Goal: Task Accomplishment & Management: Complete application form

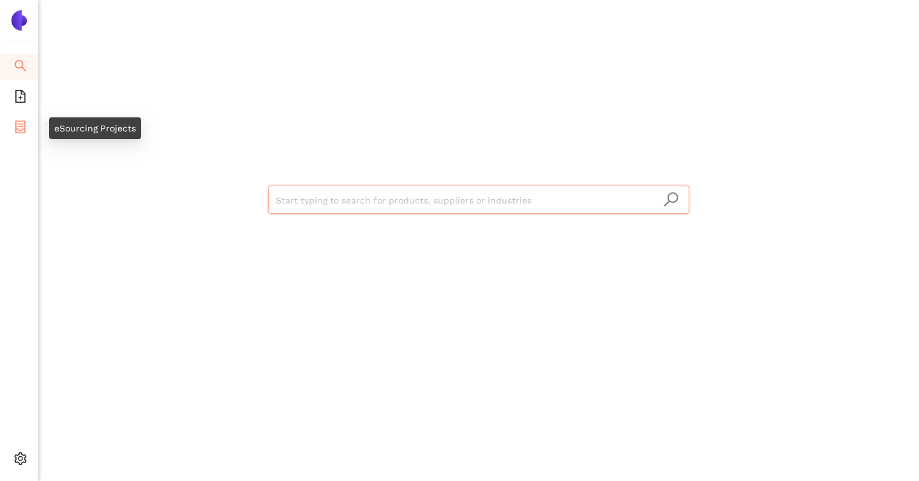
click at [19, 129] on icon "container" at bounding box center [20, 127] width 13 height 13
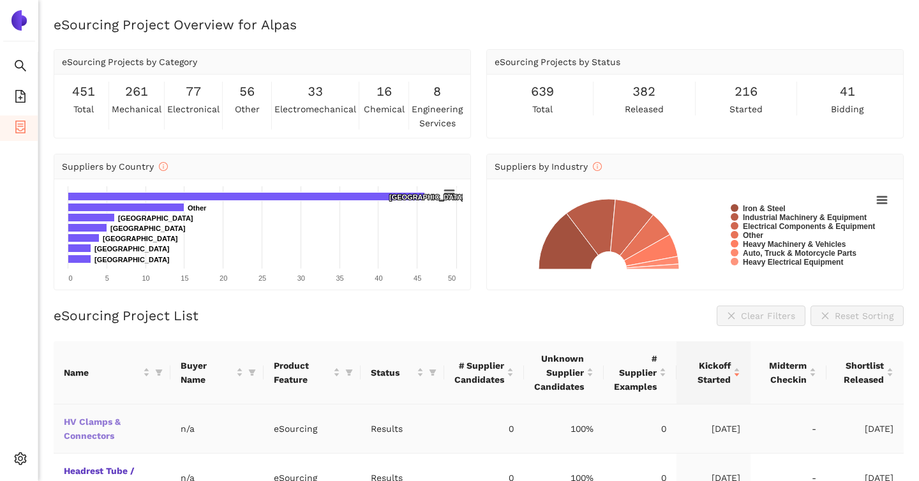
click at [0, 0] on link "HV Clamps & Connectors" at bounding box center [0, 0] width 0 height 0
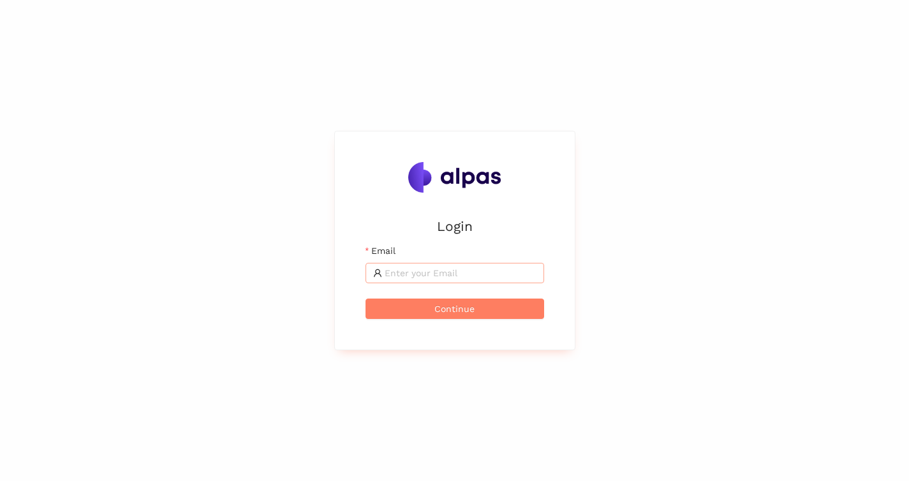
click at [444, 269] on input "Email" at bounding box center [461, 273] width 152 height 14
click at [0, 481] on com-1password-button at bounding box center [0, 481] width 0 height 0
type input "jannis.uhlendorf@alpas.ai"
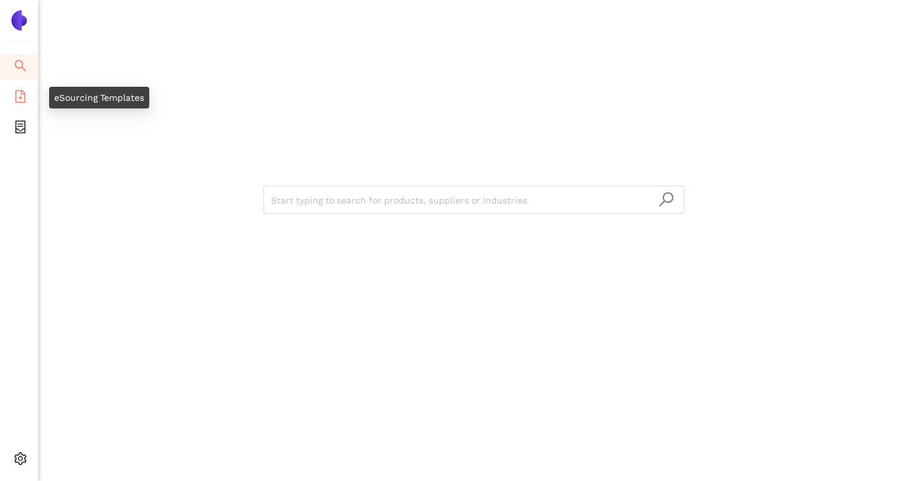
click at [13, 85] on li "eSourcing Templates" at bounding box center [19, 98] width 38 height 26
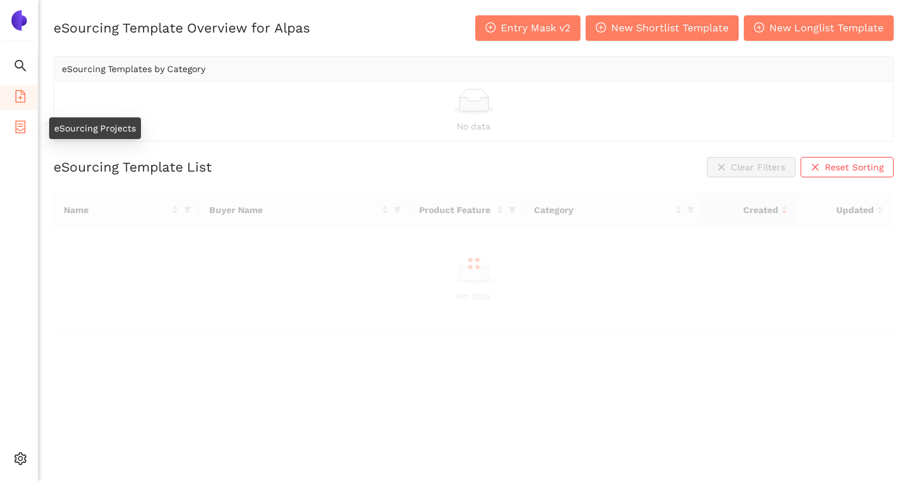
click at [20, 123] on icon "container" at bounding box center [20, 127] width 10 height 13
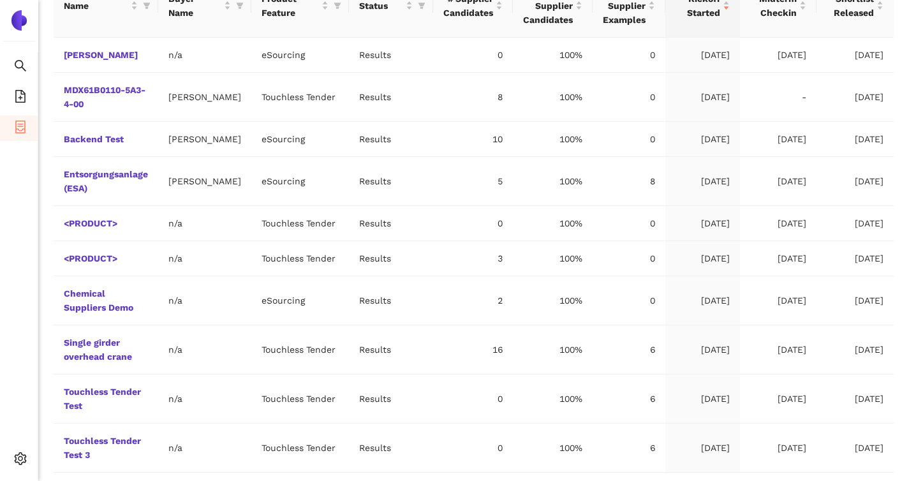
scroll to position [414, 0]
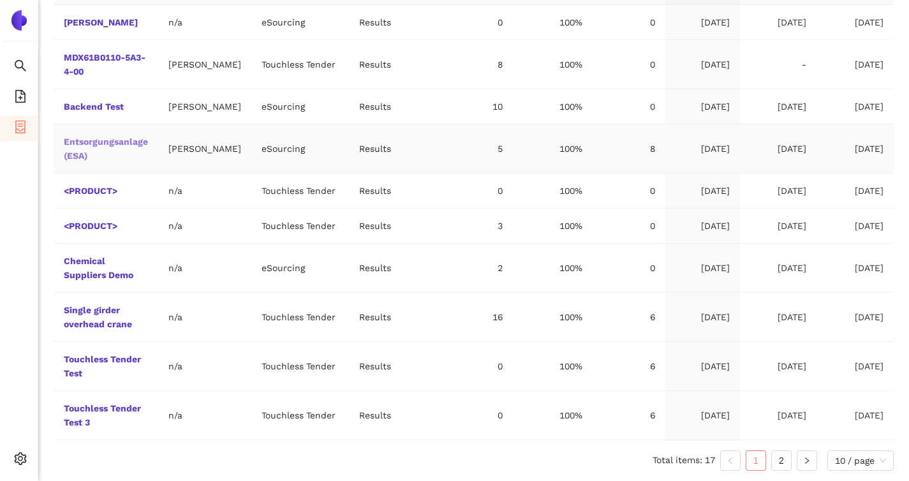
click at [0, 0] on link "Entsorgungsanlage (ESA)" at bounding box center [0, 0] width 0 height 0
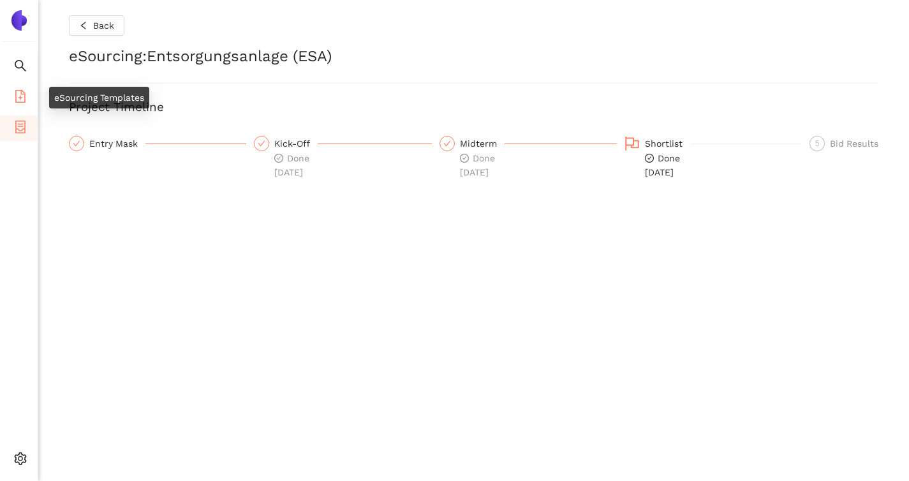
click at [16, 90] on icon "file-add" at bounding box center [20, 96] width 10 height 13
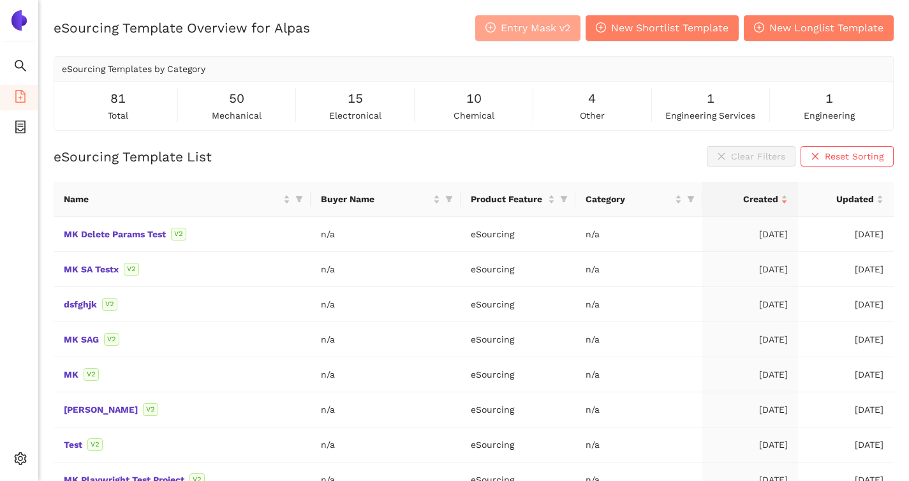
click at [562, 29] on span "Entry Mask v2" at bounding box center [536, 28] width 70 height 16
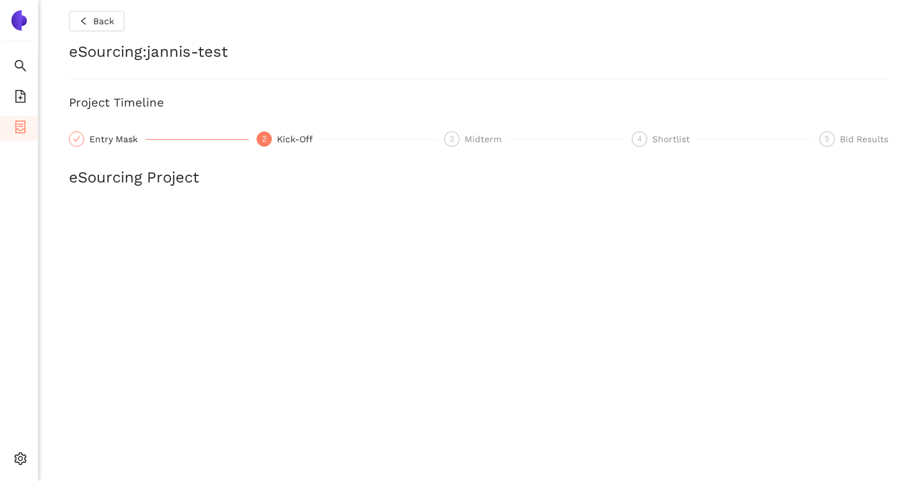
scroll to position [335, 0]
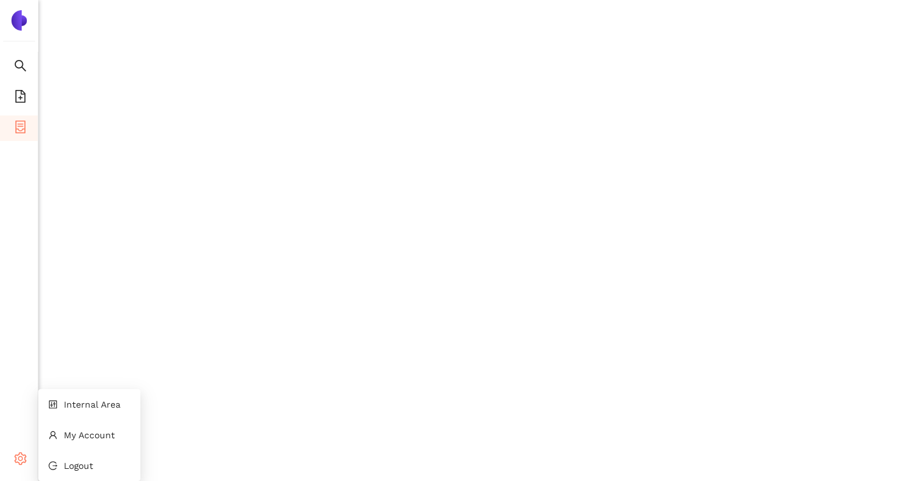
click at [24, 465] on span "setting" at bounding box center [20, 461] width 13 height 26
click at [88, 395] on li "Internal Area" at bounding box center [89, 405] width 102 height 26
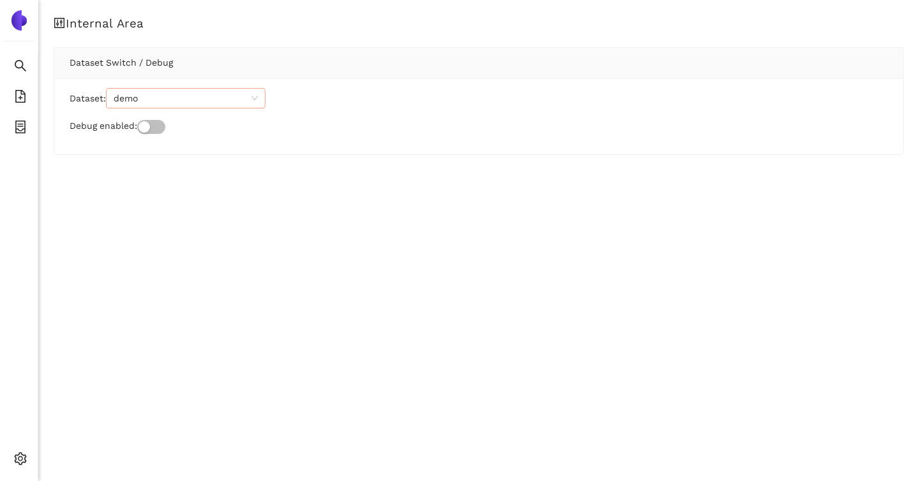
click at [158, 94] on span "demo" at bounding box center [186, 98] width 144 height 19
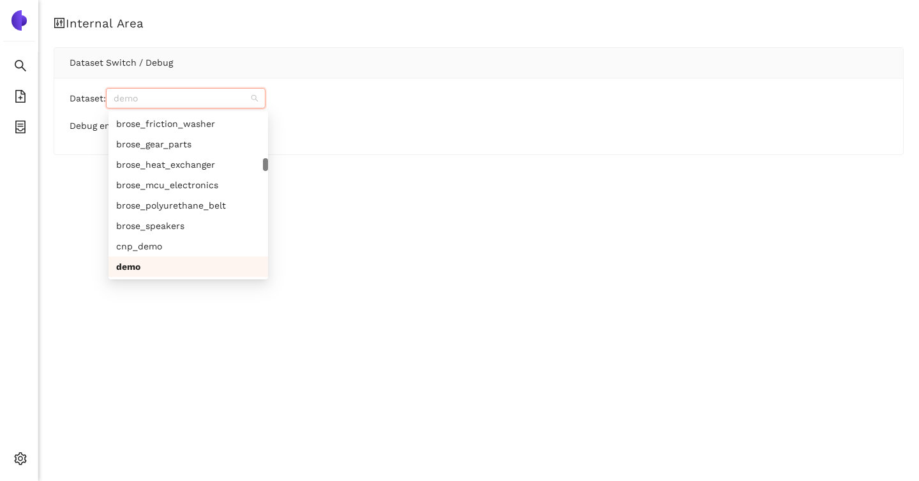
click at [311, 50] on div "Dataset Switch / Debug" at bounding box center [479, 62] width 818 height 29
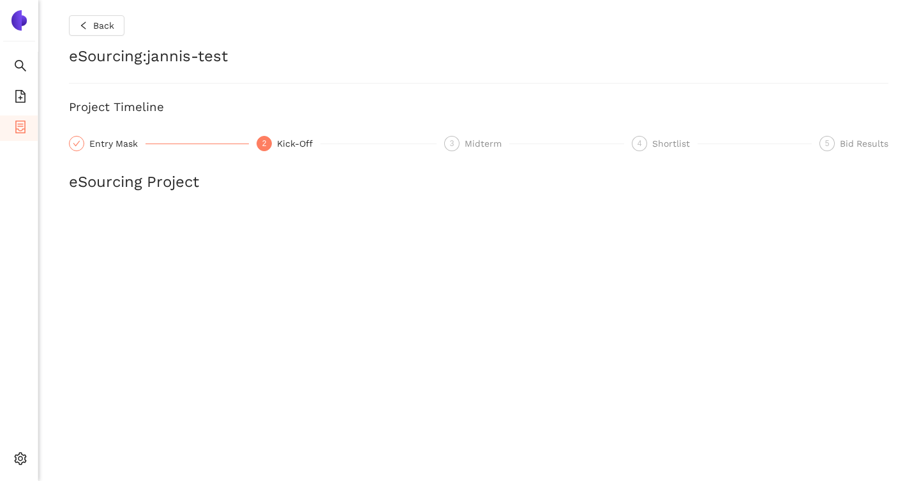
click at [22, 138] on span "container" at bounding box center [20, 129] width 13 height 26
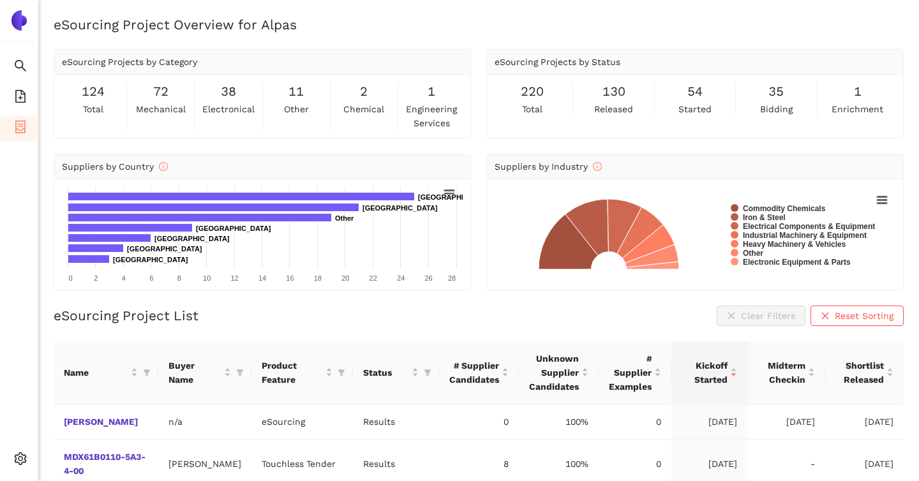
click at [14, 20] on img at bounding box center [19, 20] width 20 height 20
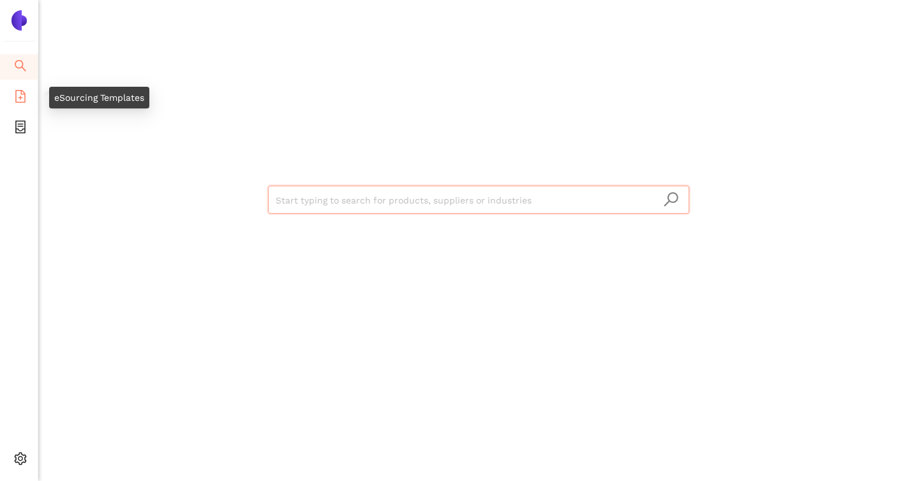
click at [13, 91] on li "eSourcing Templates" at bounding box center [19, 98] width 38 height 26
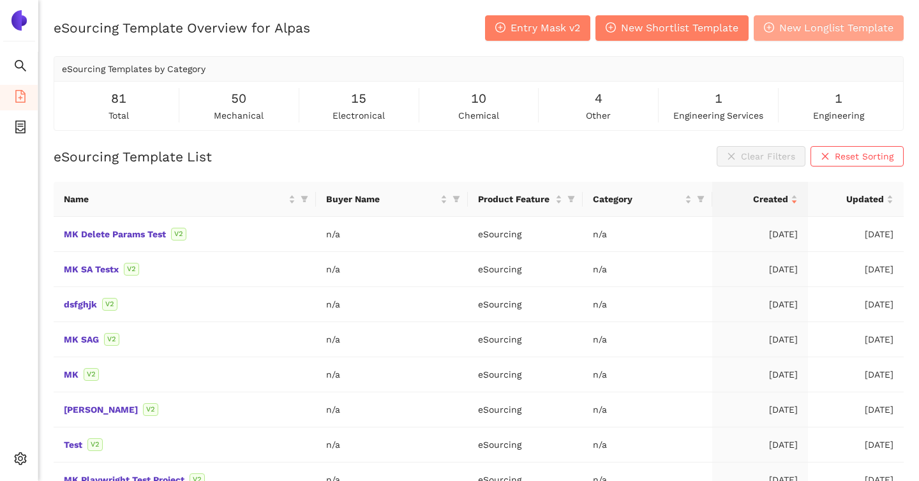
click at [788, 29] on span "New Longlist Template" at bounding box center [836, 28] width 114 height 16
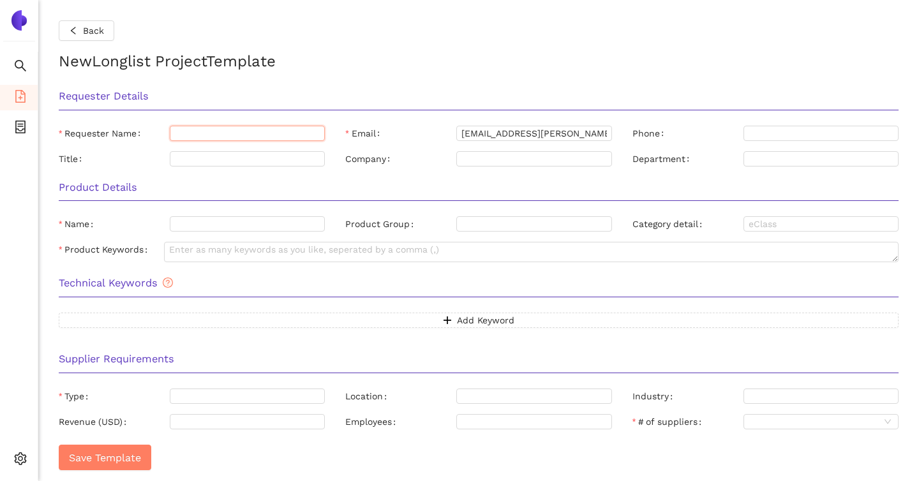
click at [218, 128] on input "Requester Name" at bounding box center [247, 133] width 155 height 15
type input "Jannis"
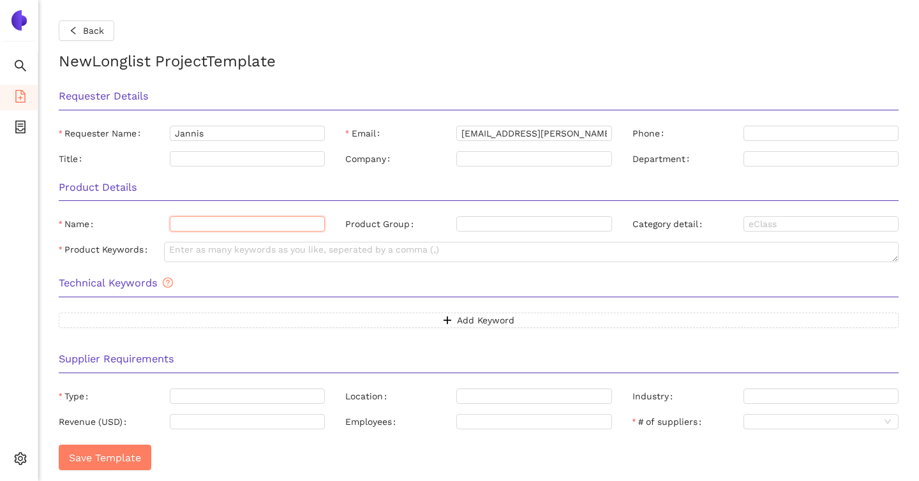
click at [183, 227] on input "Name" at bounding box center [247, 223] width 155 height 15
click at [248, 198] on div "Product Details" at bounding box center [479, 192] width 860 height 40
click at [72, 30] on icon "left" at bounding box center [73, 30] width 9 height 9
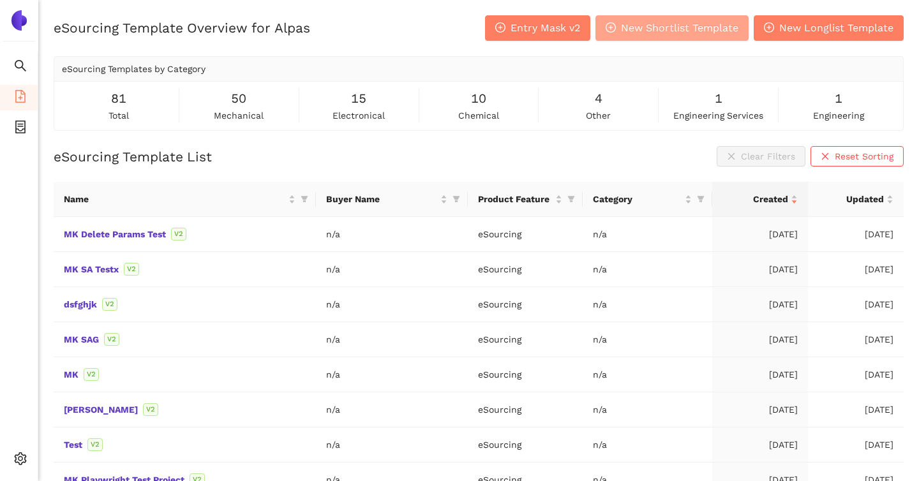
click at [638, 27] on span "New Shortlist Template" at bounding box center [679, 28] width 117 height 16
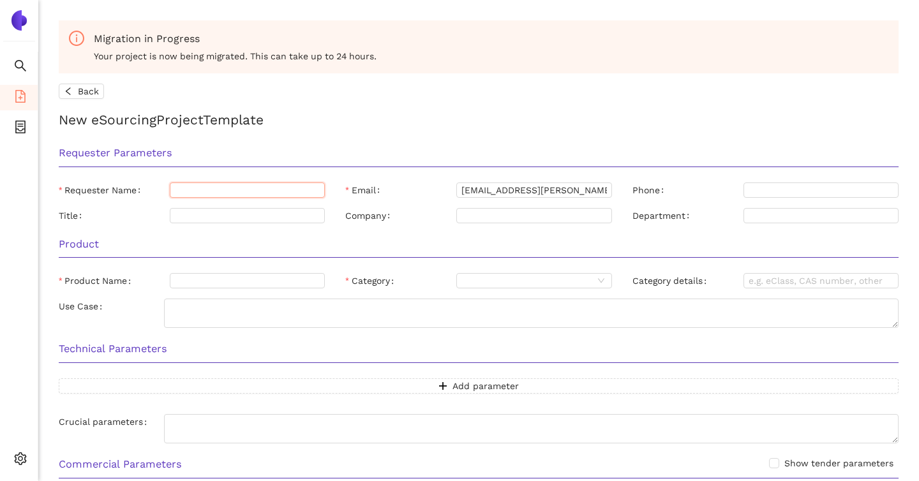
click at [206, 190] on input "Requester Name" at bounding box center [247, 190] width 155 height 15
type input "Jannis"
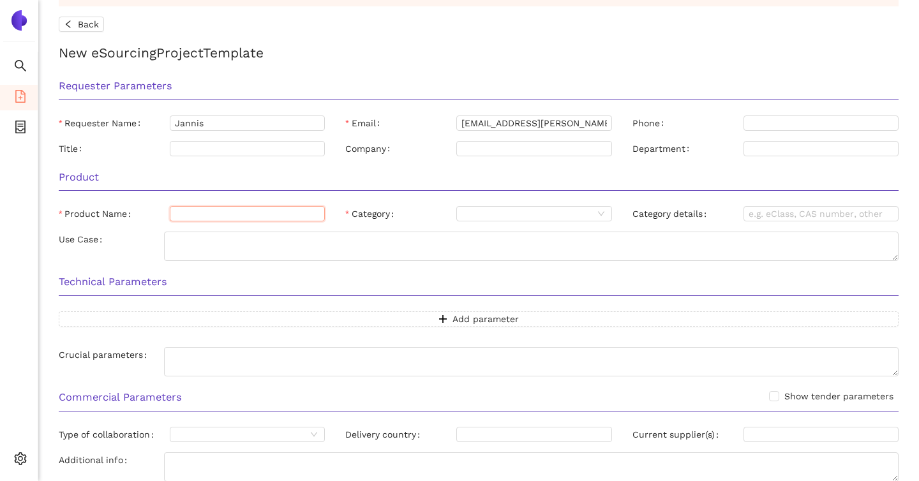
click at [195, 211] on input "Product Name" at bounding box center [247, 213] width 155 height 15
type input "Headrest"
click at [251, 241] on textarea "Use Case" at bounding box center [531, 246] width 735 height 29
paste textarea "train seat headrest"
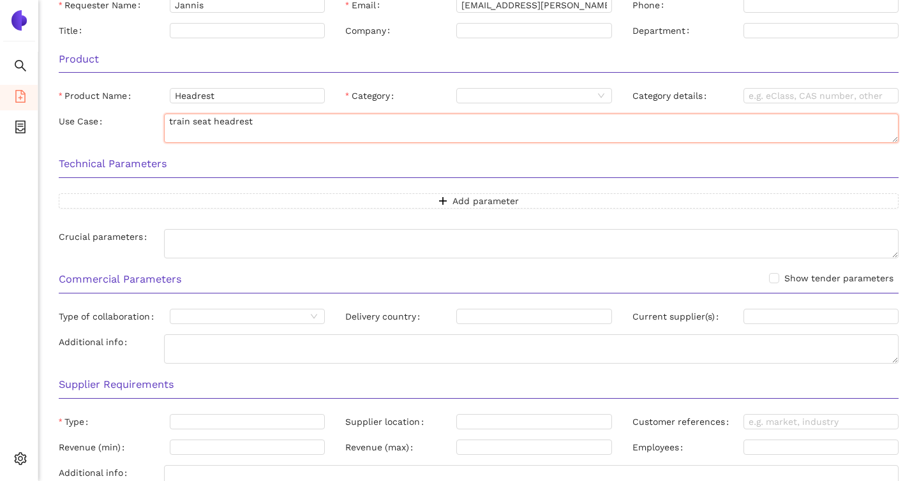
scroll to position [392, 0]
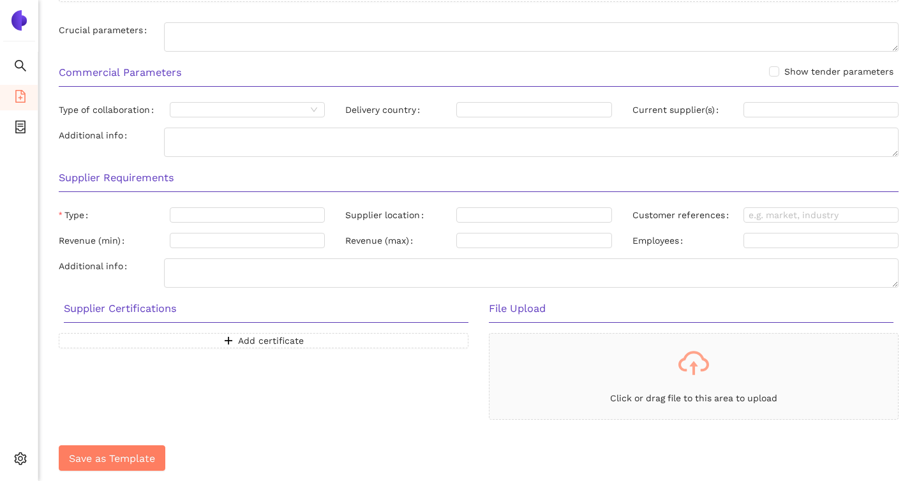
type textarea "train seat headrest"
click at [109, 457] on span "Save as Template" at bounding box center [112, 459] width 86 height 16
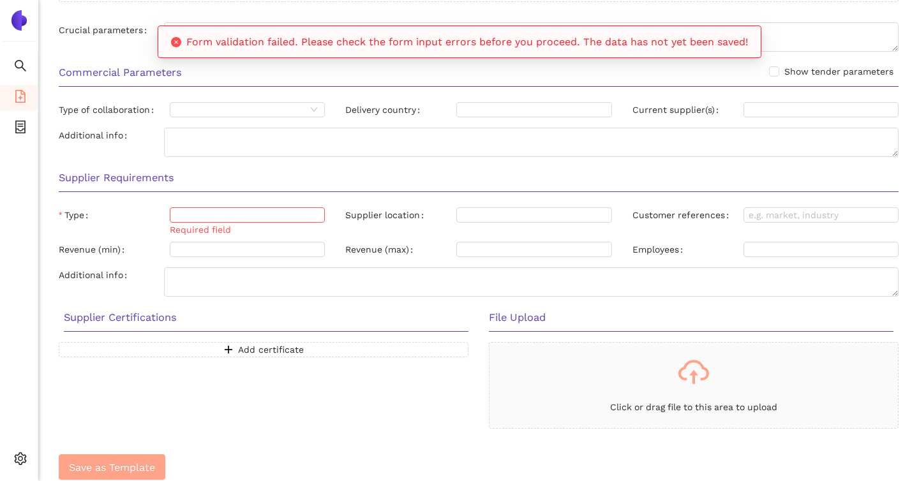
scroll to position [385, 0]
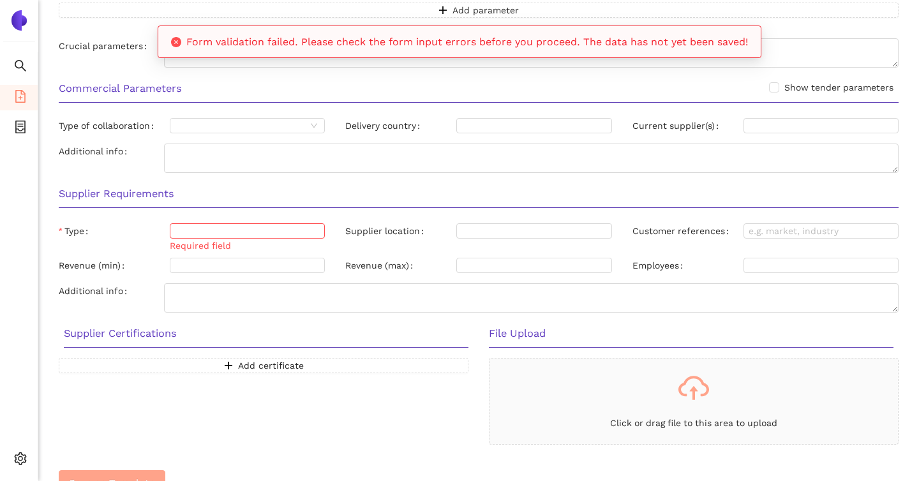
click at [219, 226] on div at bounding box center [241, 231] width 136 height 10
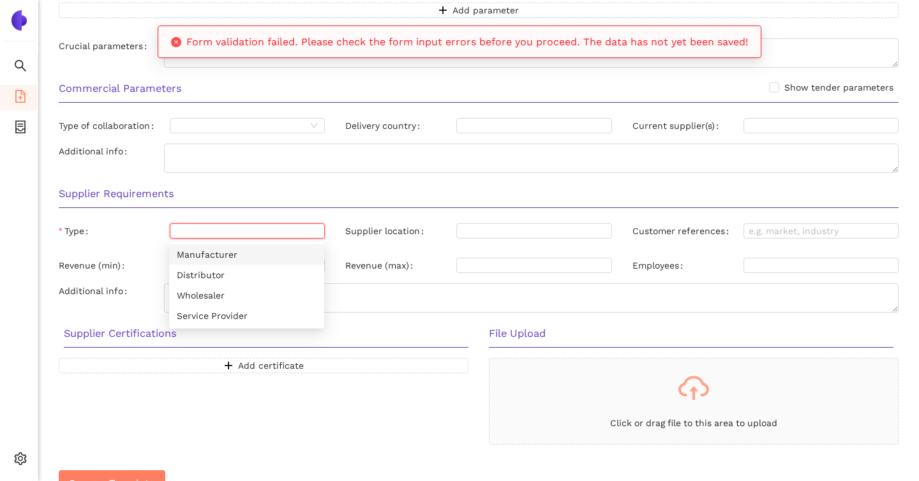
click at [225, 256] on div "Manufacturer" at bounding box center [247, 255] width 140 height 14
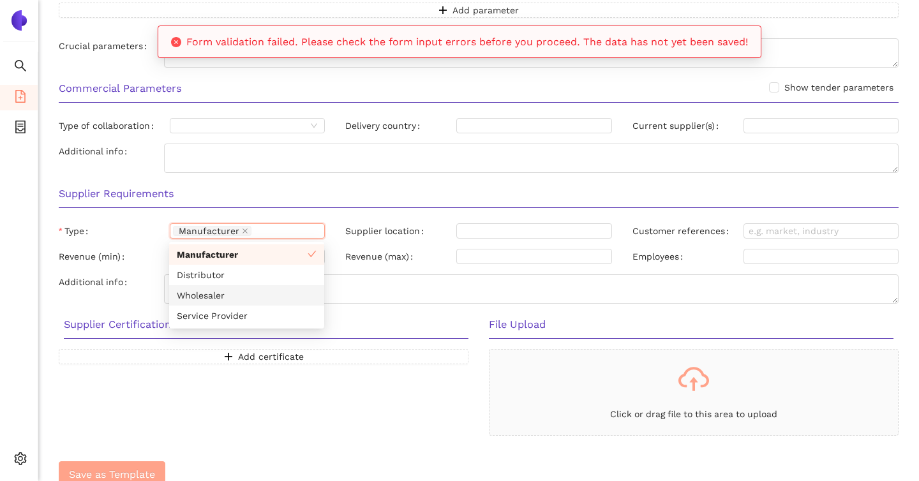
click at [133, 468] on span "Save as Template" at bounding box center [112, 475] width 86 height 16
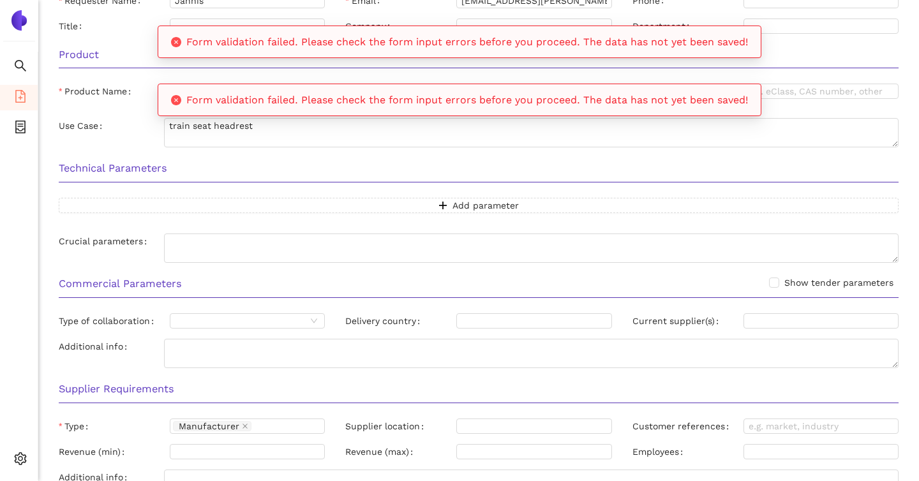
scroll to position [0, 0]
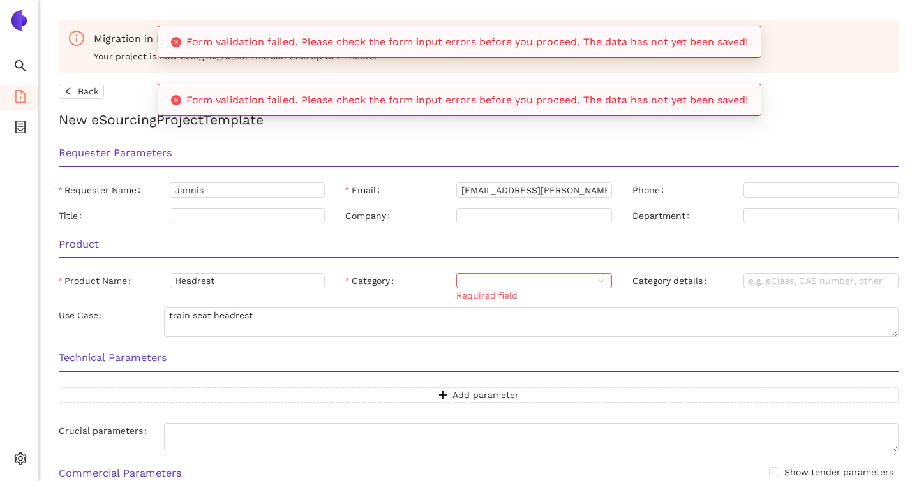
click at [475, 283] on input "Category" at bounding box center [526, 281] width 131 height 14
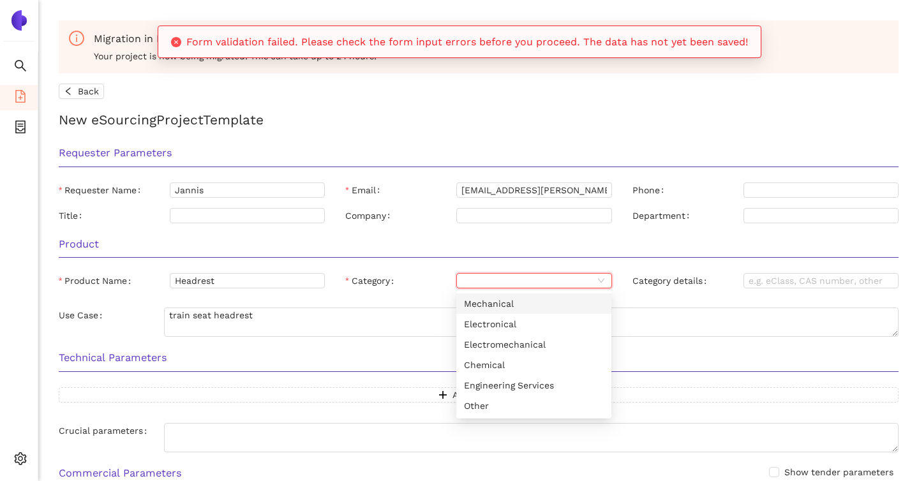
click at [497, 310] on div "Mechanical" at bounding box center [534, 304] width 140 height 14
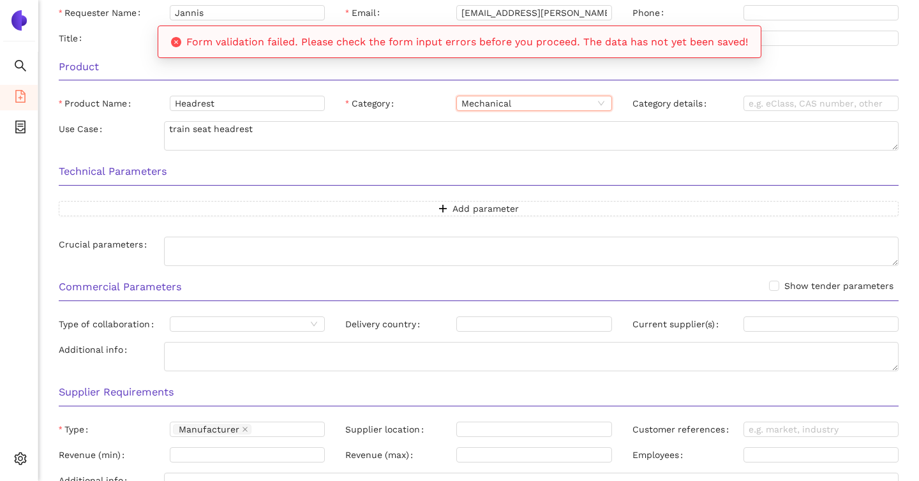
scroll to position [392, 0]
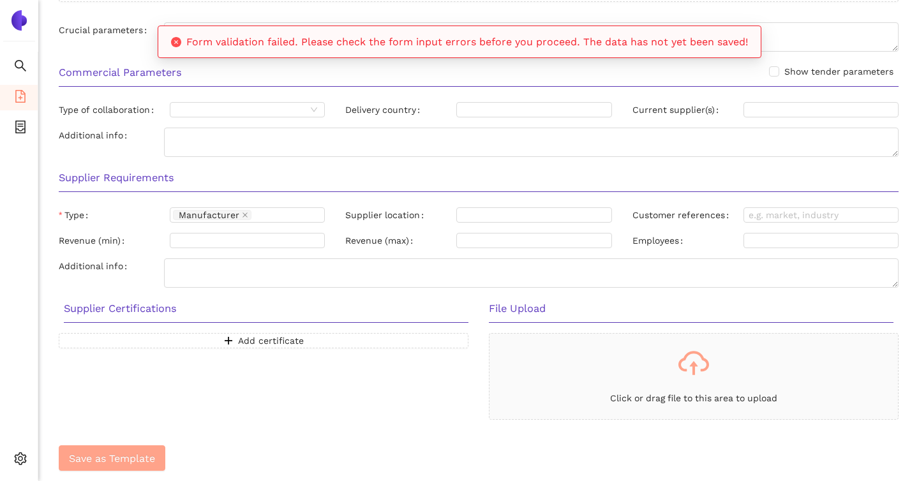
click at [127, 458] on span "Save as Template" at bounding box center [112, 459] width 86 height 16
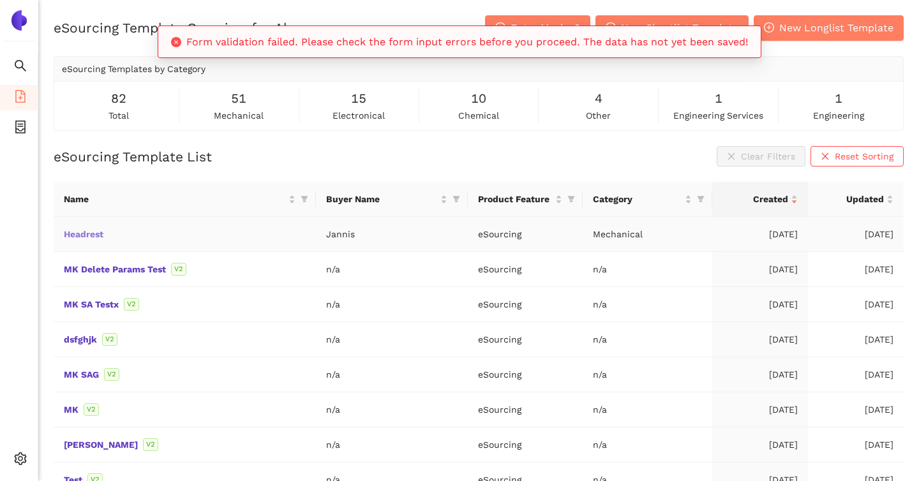
click at [0, 0] on link "Headrest" at bounding box center [0, 0] width 0 height 0
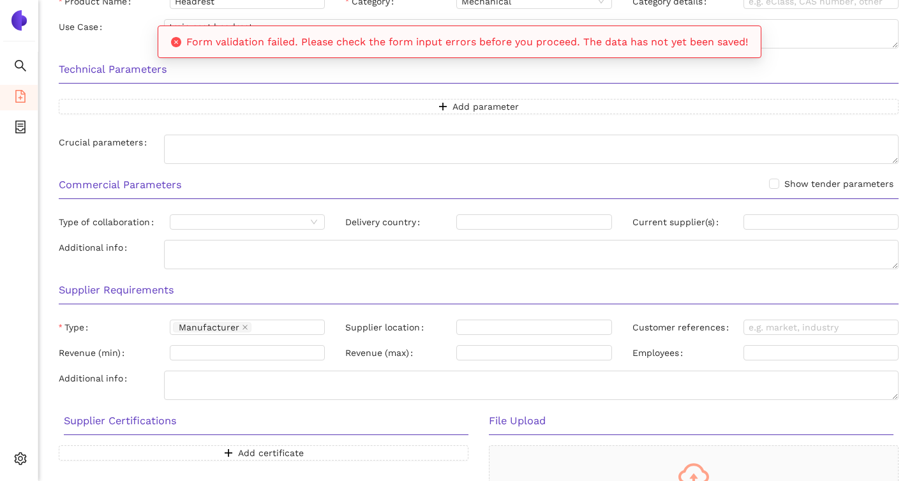
scroll to position [406, 0]
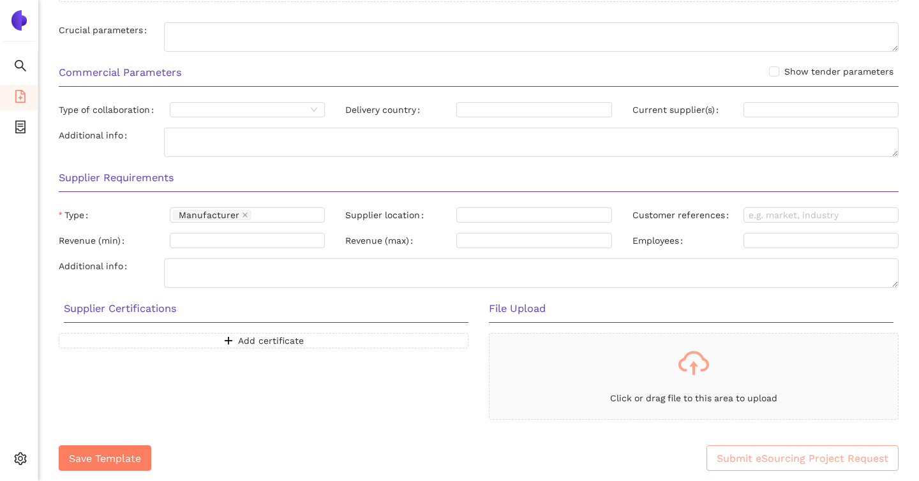
click at [748, 465] on span "Submit eSourcing Project Request" at bounding box center [803, 459] width 172 height 16
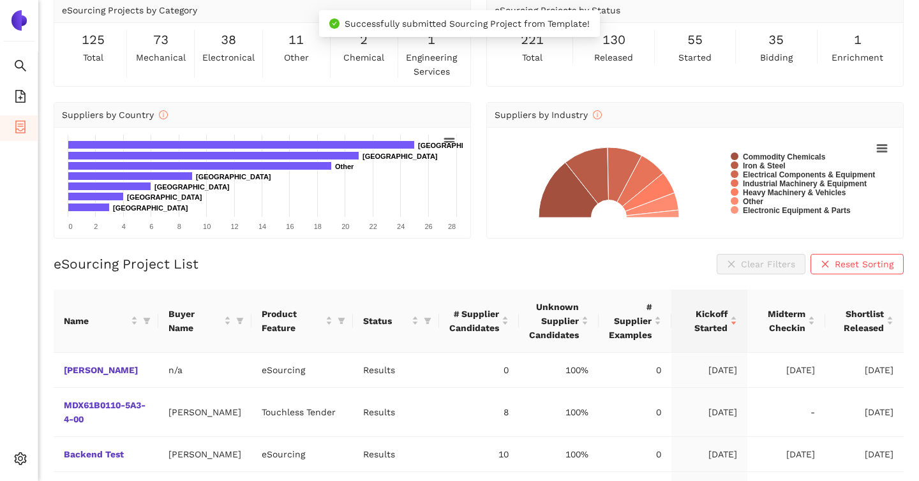
scroll to position [87, 0]
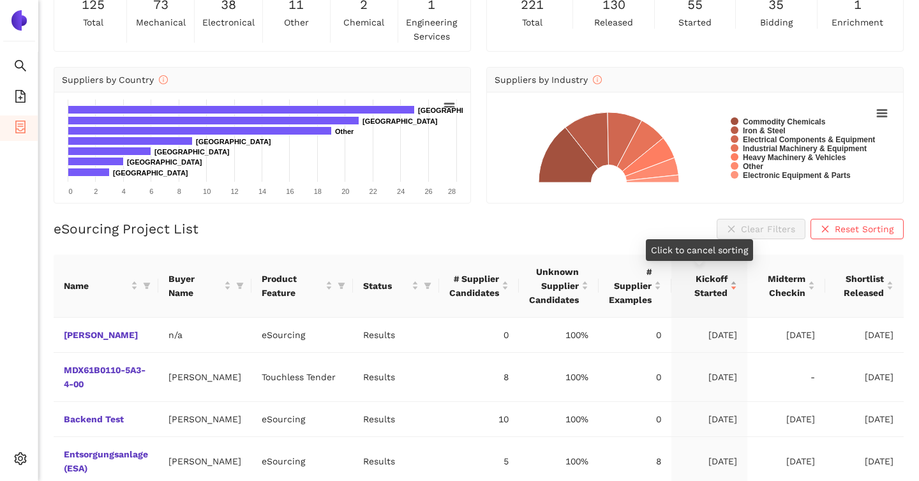
click at [689, 297] on span "Kickoff Started" at bounding box center [705, 286] width 46 height 28
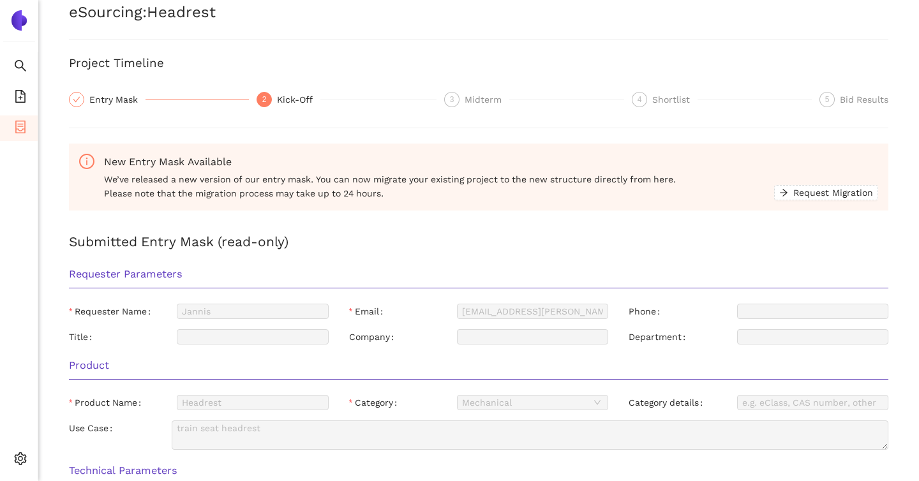
scroll to position [45, 0]
click at [301, 105] on div "Kick-Off" at bounding box center [298, 98] width 43 height 15
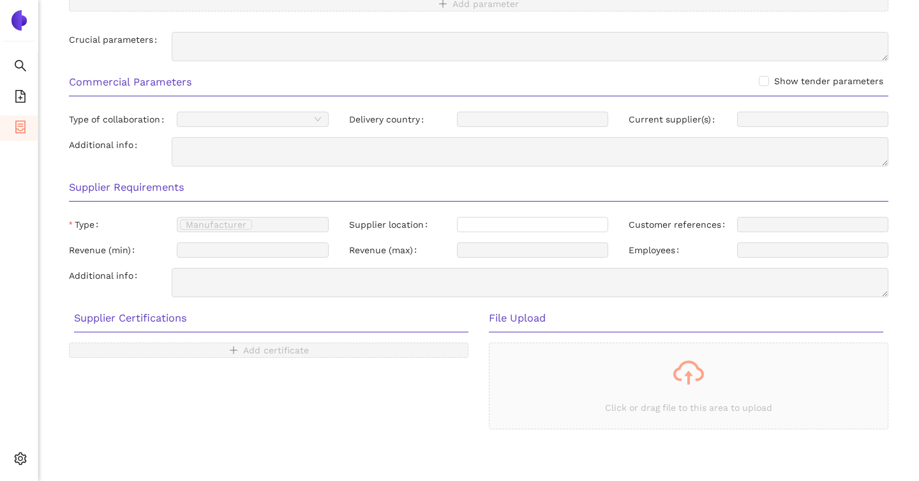
scroll to position [0, 0]
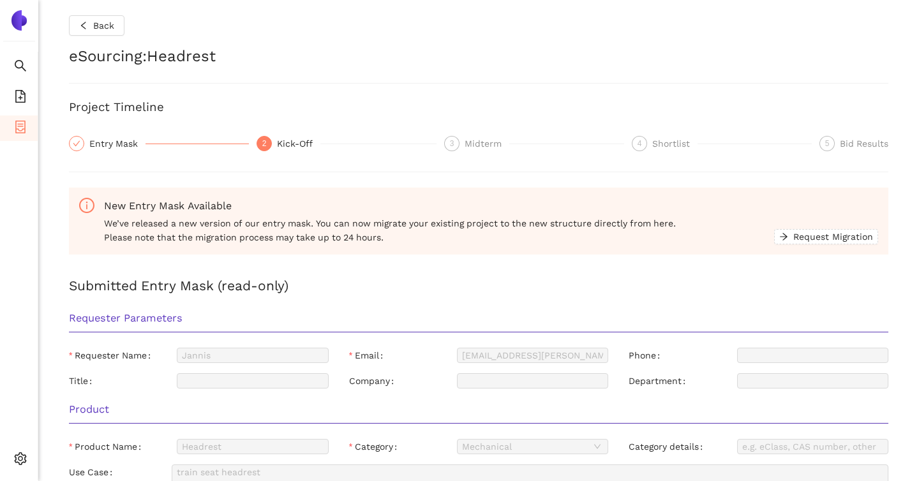
click at [128, 223] on span "We’ve released a new version of our entry mask. You can now migrate your existi…" at bounding box center [439, 230] width 670 height 28
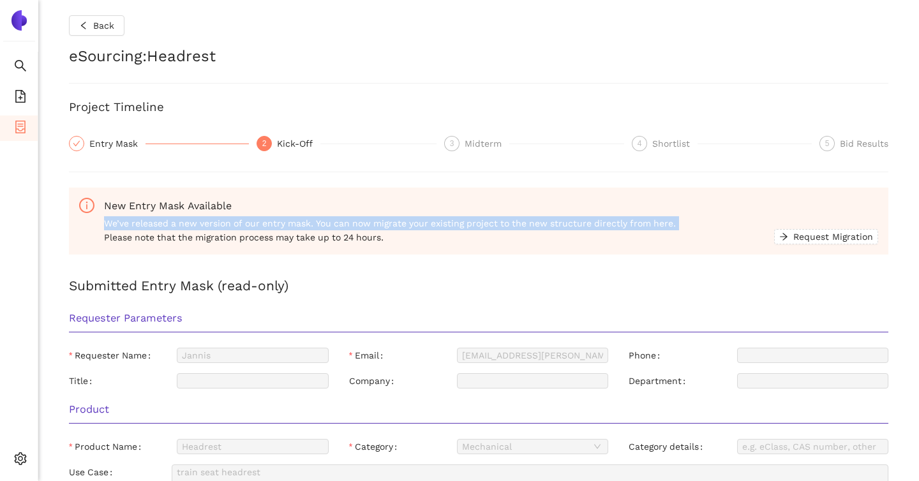
click at [128, 223] on span "We’ve released a new version of our entry mask. You can now migrate your existi…" at bounding box center [439, 230] width 670 height 28
click at [198, 230] on span "We’ve released a new version of our entry mask. You can now migrate your existi…" at bounding box center [439, 230] width 670 height 28
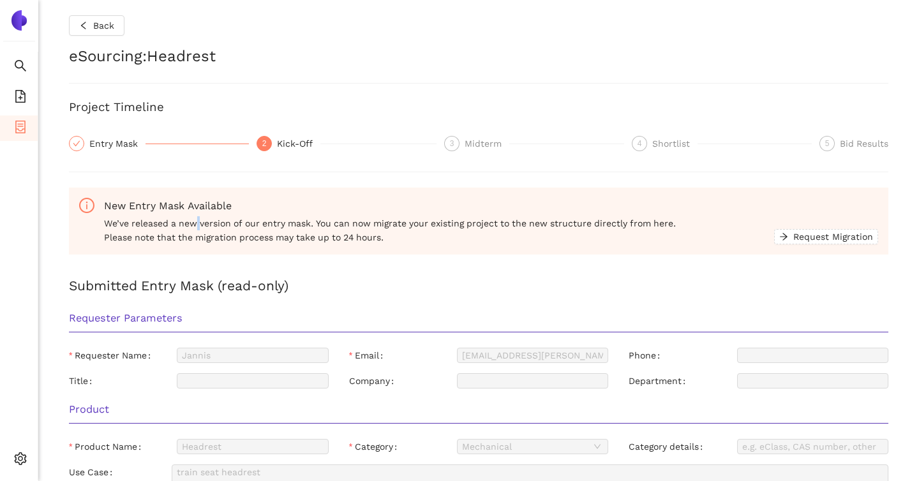
click at [198, 230] on span "We’ve released a new version of our entry mask. You can now migrate your existi…" at bounding box center [439, 230] width 670 height 28
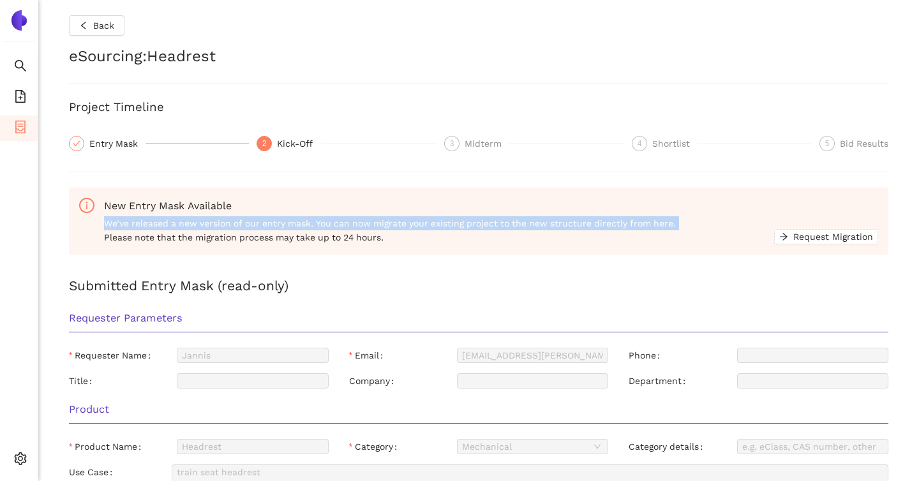
click at [189, 251] on div "New Entry Mask Available We’ve released a new version of our entry mask. You ca…" at bounding box center [478, 221] width 819 height 67
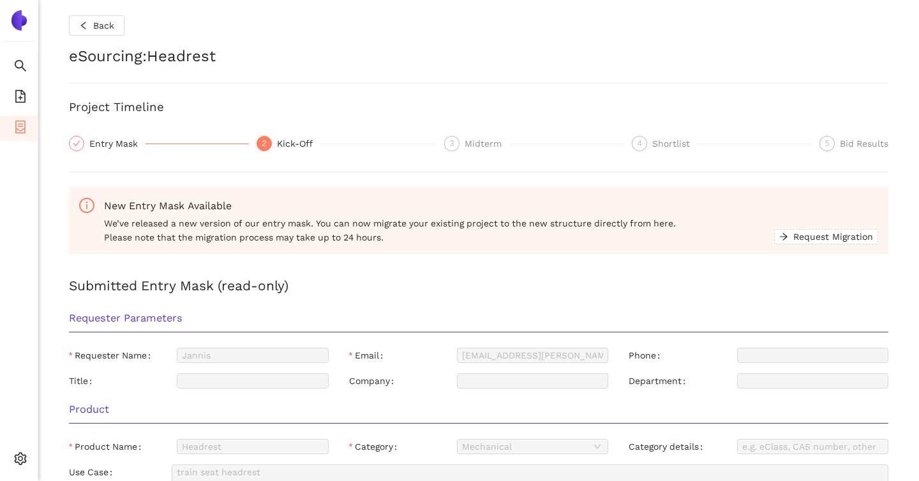
click at [206, 242] on span "We’ve released a new version of our entry mask. You can now migrate your existi…" at bounding box center [439, 230] width 670 height 28
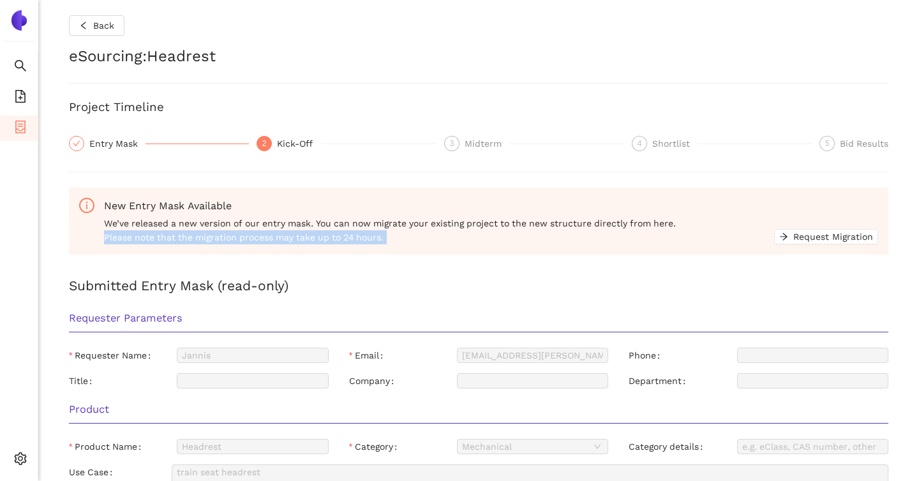
click at [206, 242] on span "We’ve released a new version of our entry mask. You can now migrate your existi…" at bounding box center [439, 230] width 670 height 28
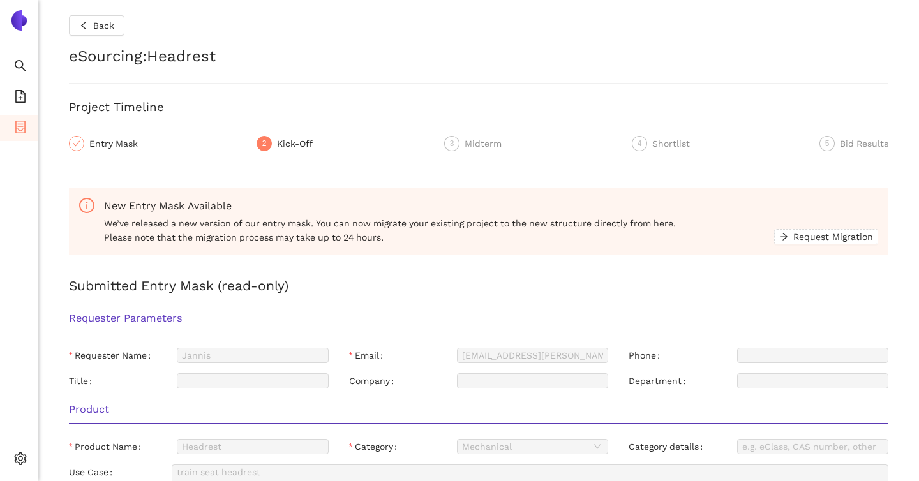
click at [253, 230] on span "We’ve released a new version of our entry mask. You can now migrate your existi…" at bounding box center [439, 230] width 670 height 28
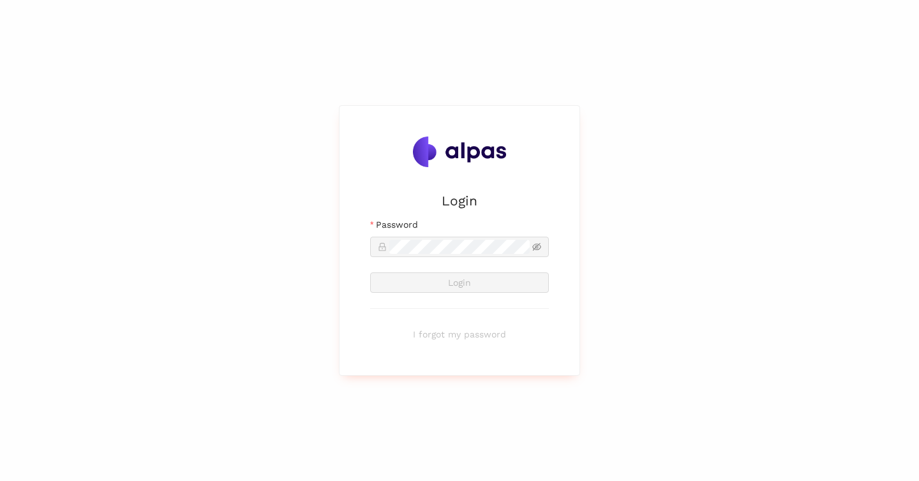
click at [415, 240] on body "Login Email [EMAIL_ADDRESS][PERSON_NAME] Password Login I forgot my password" at bounding box center [459, 240] width 919 height 481
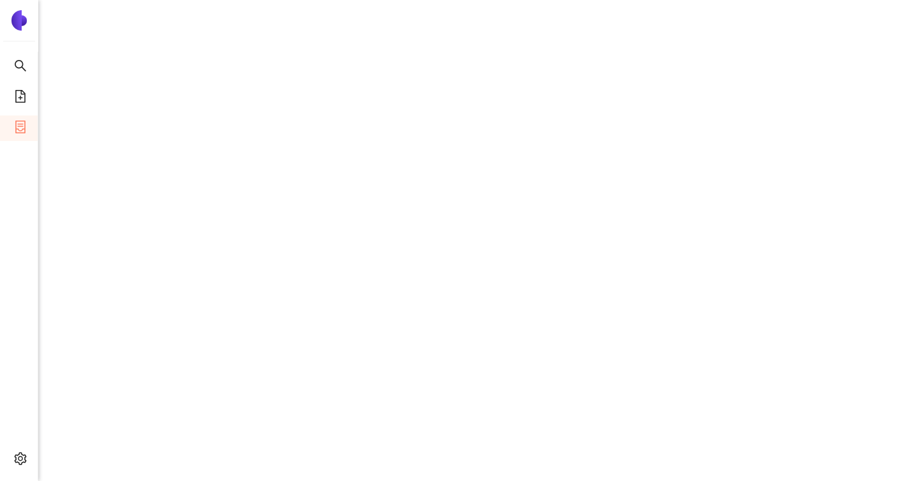
scroll to position [335, 0]
click at [18, 456] on icon "setting" at bounding box center [20, 458] width 13 height 13
click at [18, 130] on icon "container" at bounding box center [20, 127] width 13 height 13
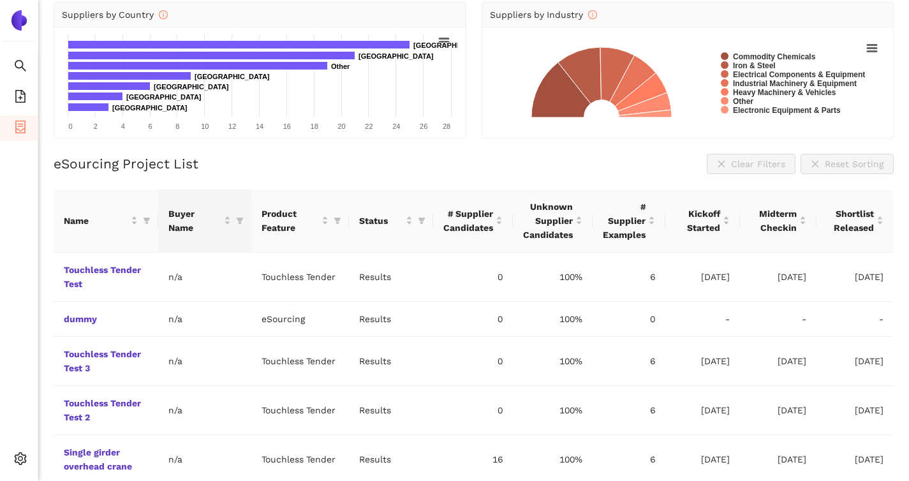
scroll to position [216, 0]
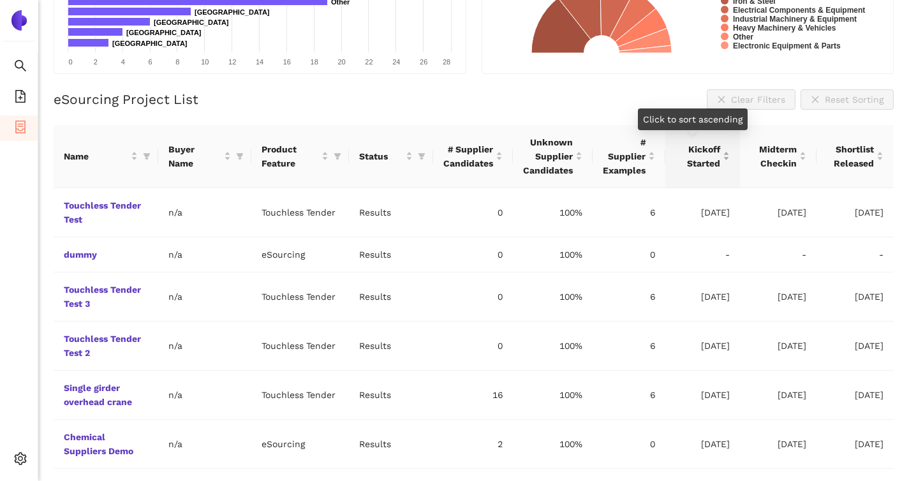
click at [719, 161] on div "Kickoff Started" at bounding box center [703, 156] width 54 height 28
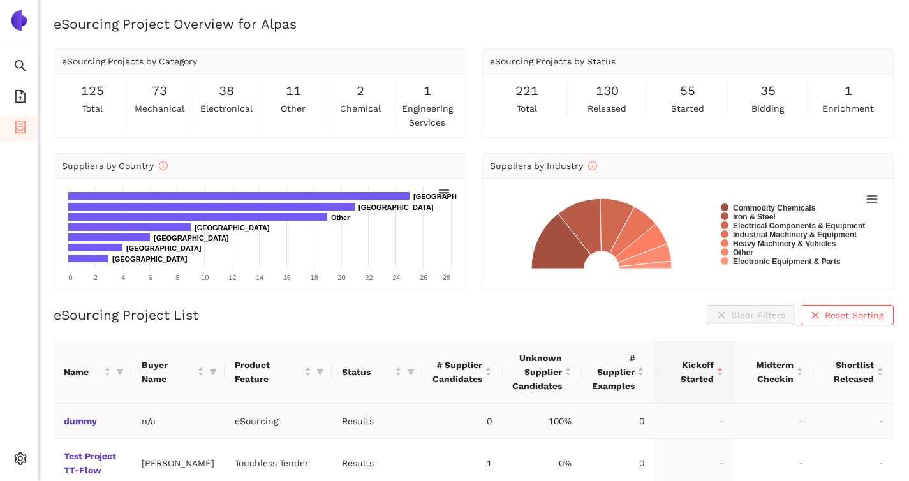
scroll to position [0, 0]
click at [26, 64] on icon "search" at bounding box center [20, 65] width 13 height 13
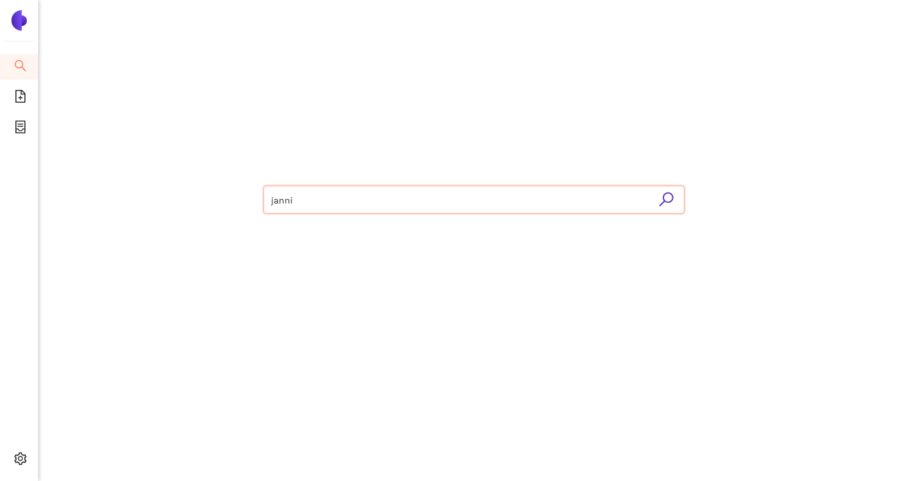
type input "jannis"
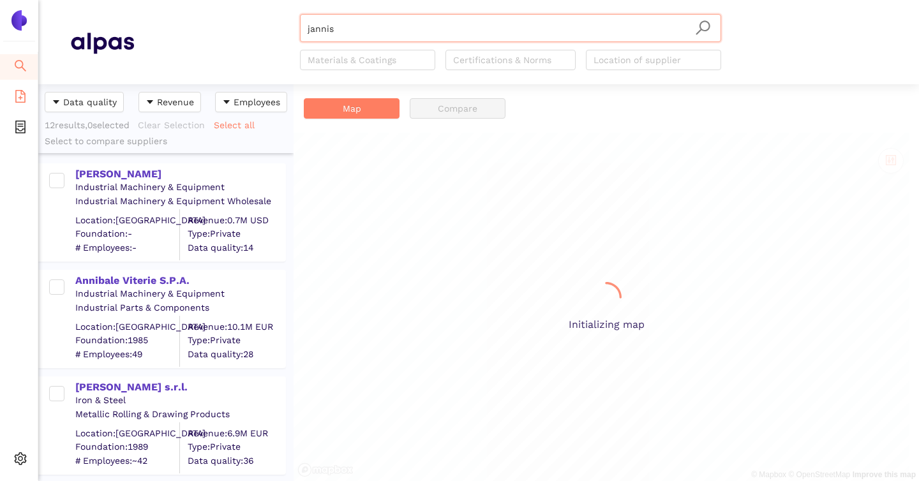
scroll to position [397, 255]
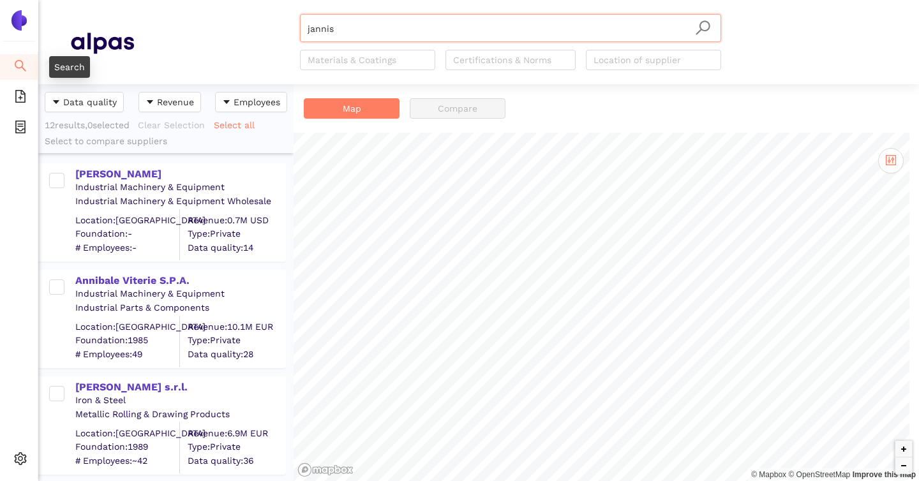
click at [24, 75] on span "search" at bounding box center [20, 68] width 13 height 26
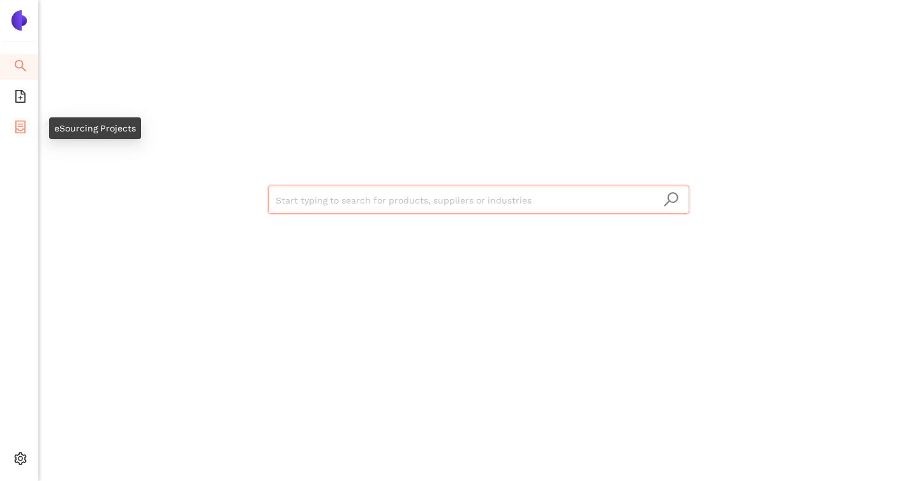
click at [23, 130] on icon "container" at bounding box center [20, 127] width 13 height 13
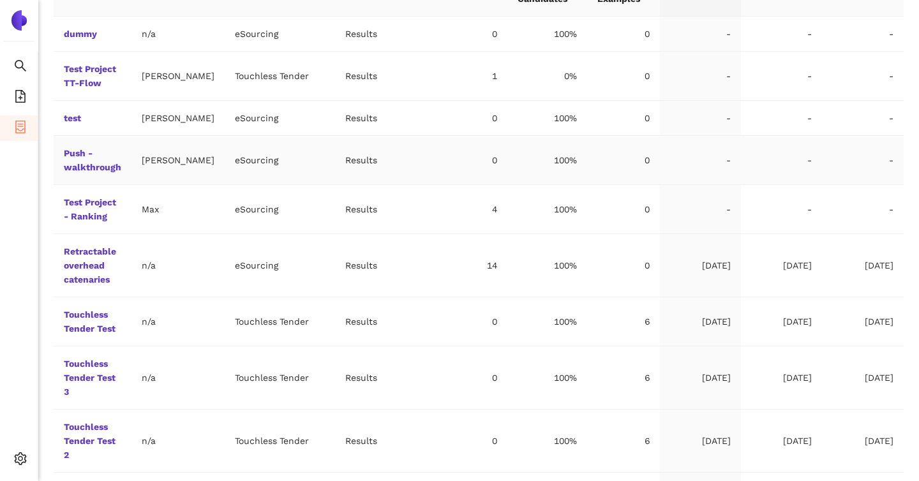
scroll to position [456, 0]
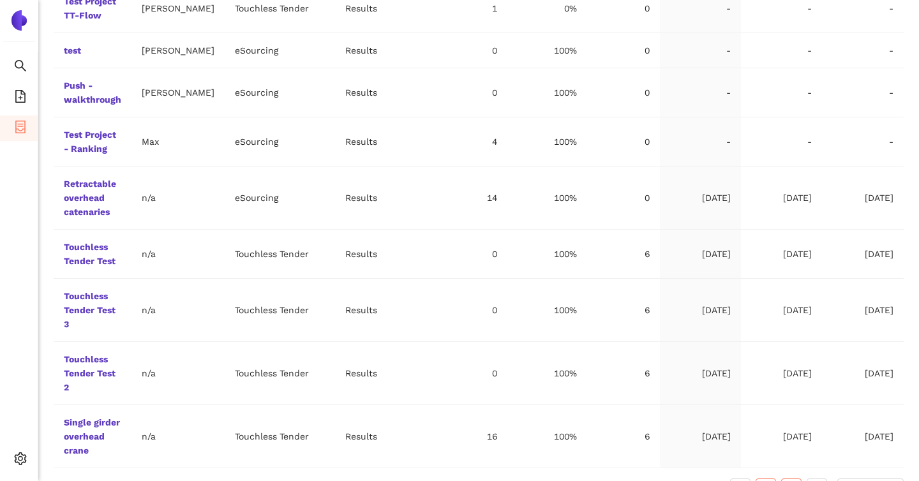
click at [786, 479] on link "2" at bounding box center [791, 488] width 19 height 19
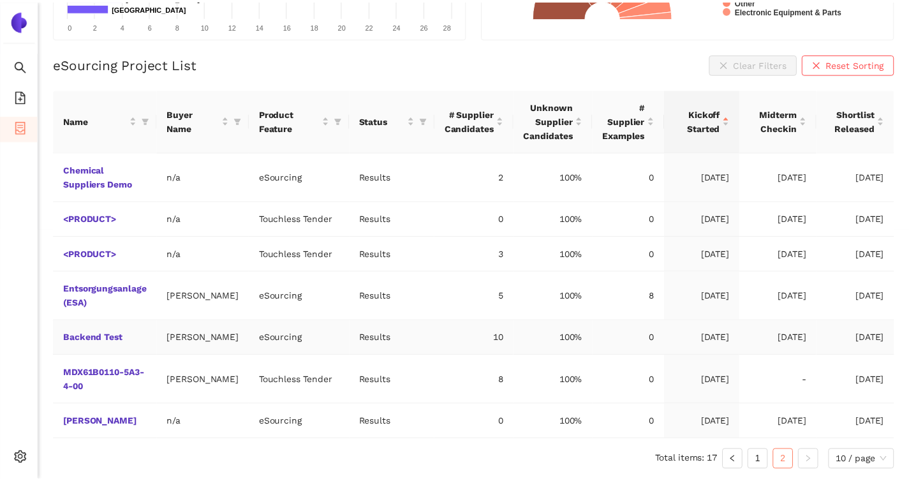
scroll to position [0, 0]
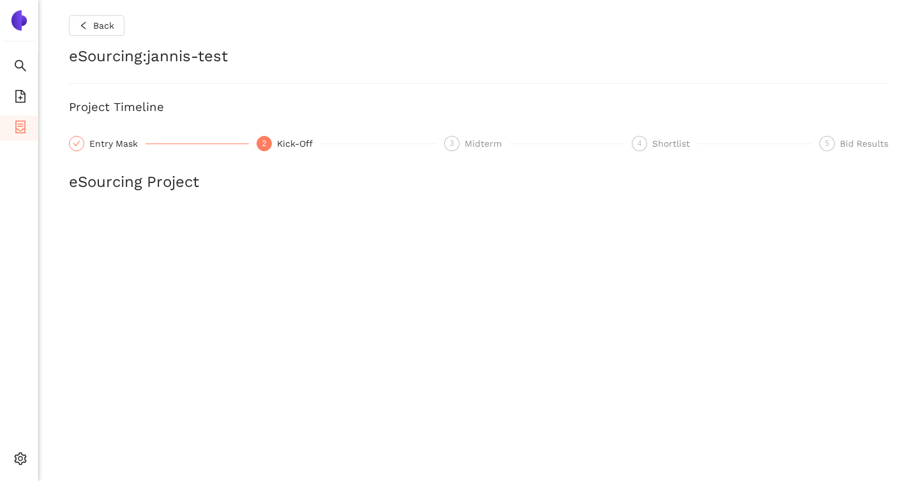
click at [283, 148] on div "Kick-Off" at bounding box center [298, 143] width 43 height 15
click at [451, 138] on div "3" at bounding box center [451, 143] width 15 height 15
click at [80, 140] on div at bounding box center [76, 143] width 15 height 15
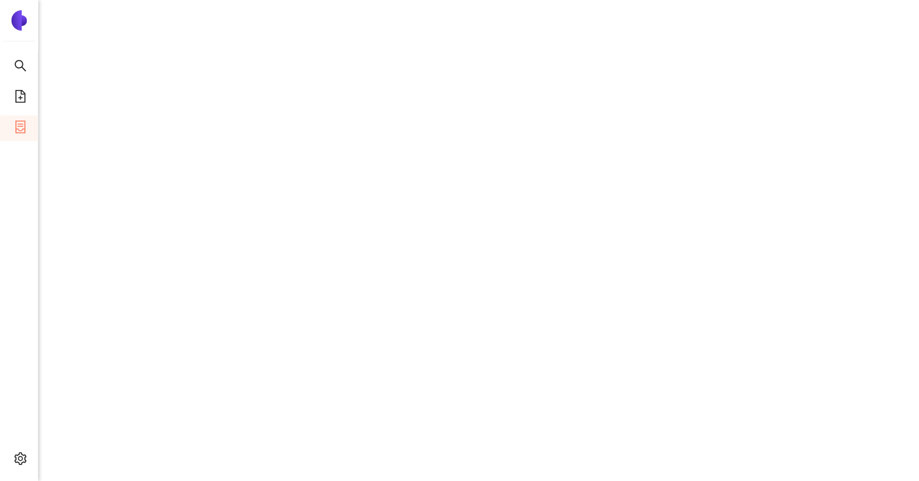
scroll to position [335, 0]
click at [26, 123] on li "eSourcing Projects" at bounding box center [19, 129] width 38 height 26
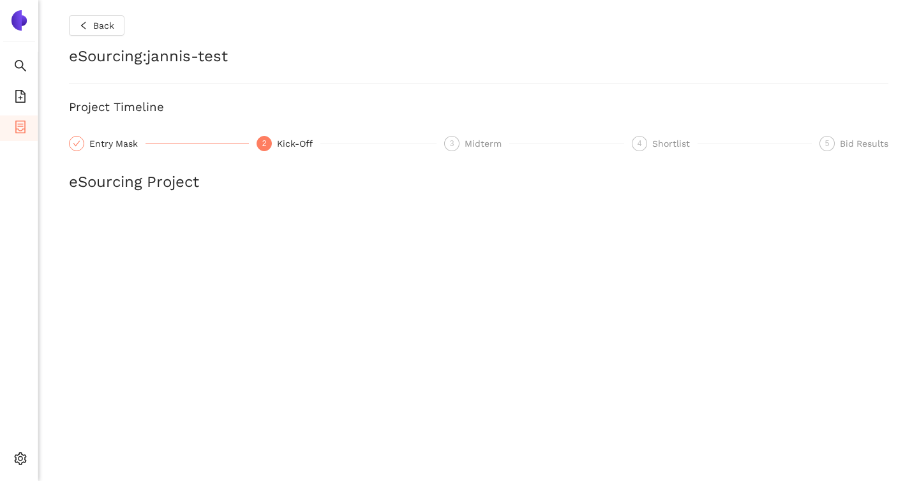
click at [123, 51] on h2 "eSourcing : jannis-test" at bounding box center [478, 57] width 819 height 22
copy h2 "eSourcing : jannis-test"
click at [259, 107] on h3 "Project Timeline" at bounding box center [478, 107] width 819 height 17
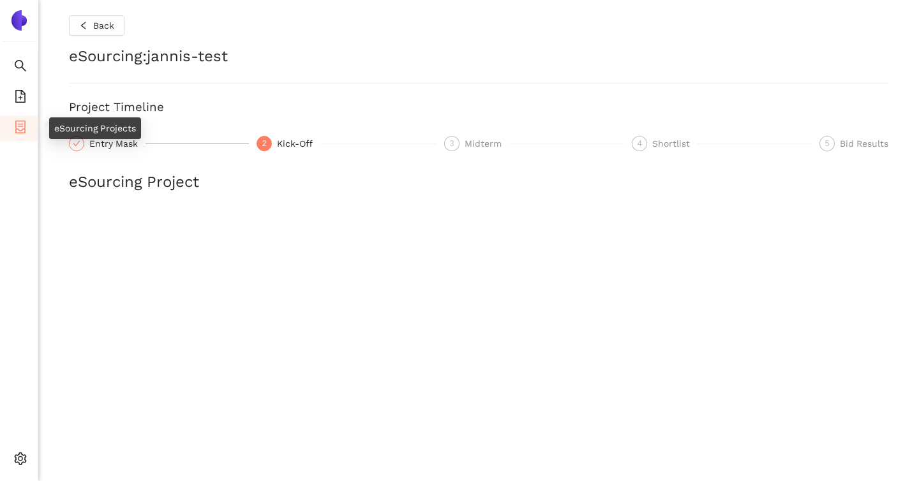
click at [17, 125] on icon "container" at bounding box center [20, 127] width 13 height 13
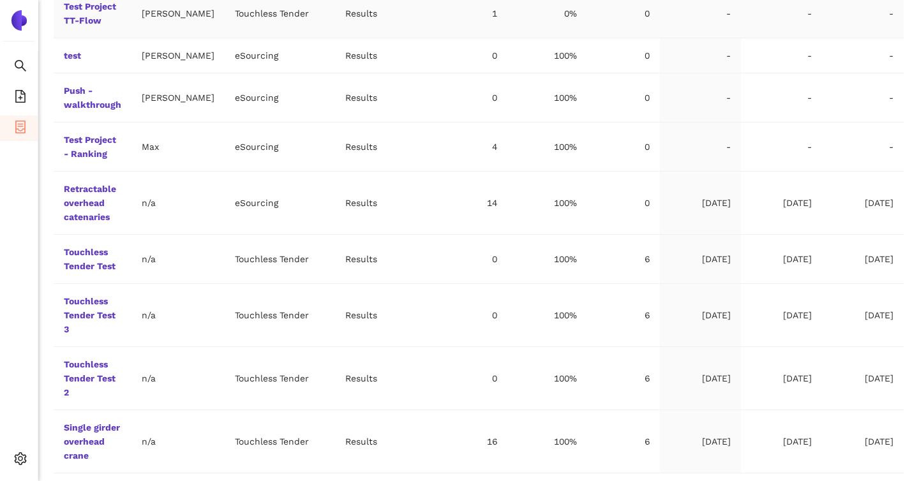
scroll to position [456, 0]
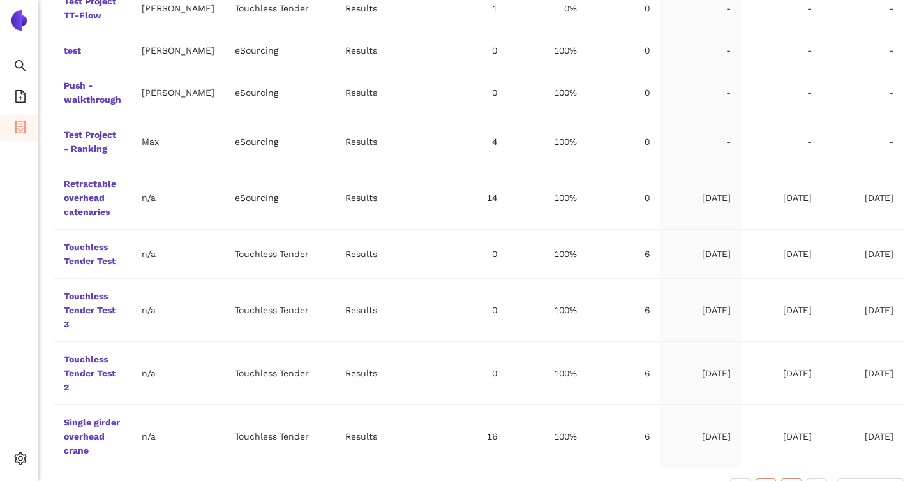
click at [789, 479] on link "2" at bounding box center [791, 488] width 19 height 19
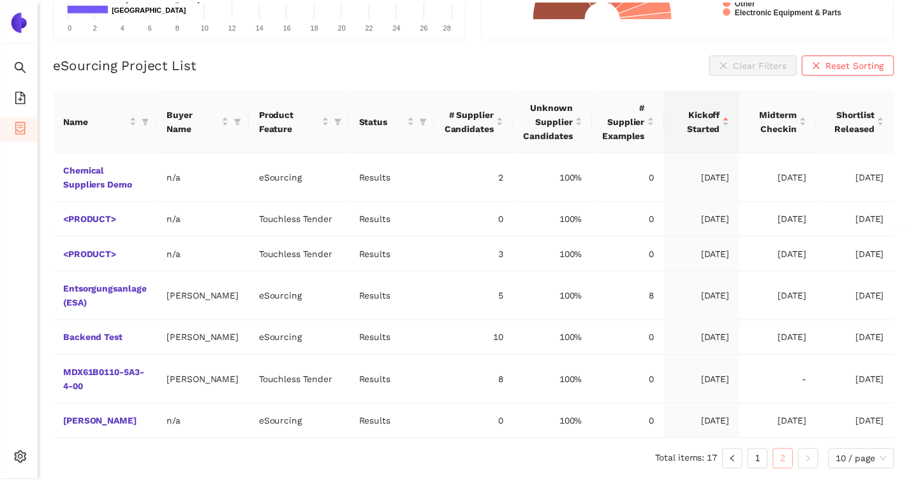
scroll to position [266, 0]
